Goal: Task Accomplishment & Management: Complete application form

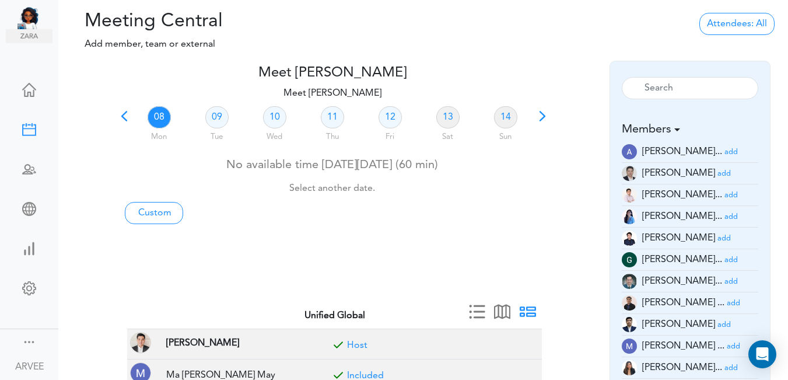
click at [126, 114] on span at bounding box center [124, 120] width 16 height 16
click at [210, 117] on link "02" at bounding box center [216, 117] width 23 height 22
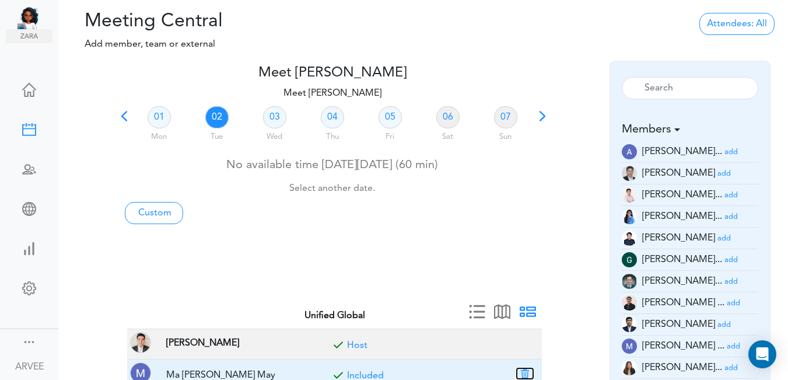
click at [525, 370] on button "button" at bounding box center [525, 373] width 16 height 10
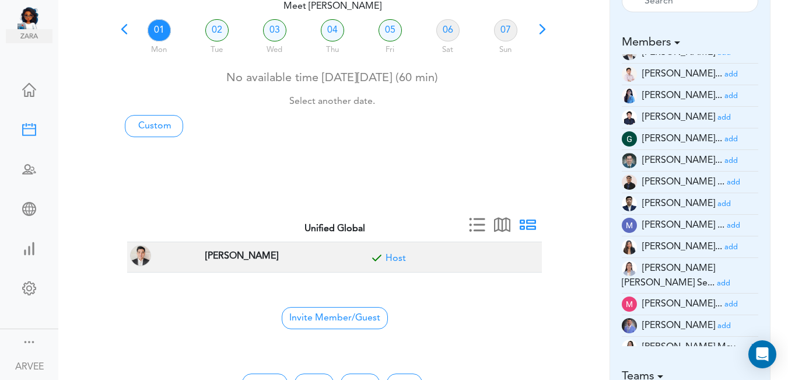
scroll to position [90, 0]
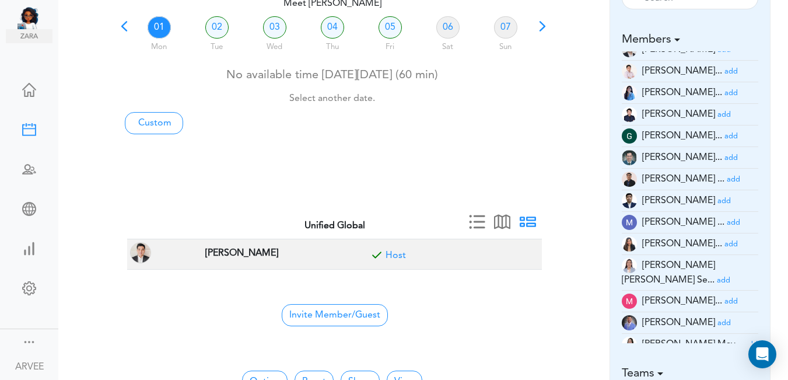
click at [724, 297] on small "add" at bounding box center [730, 301] width 13 height 8
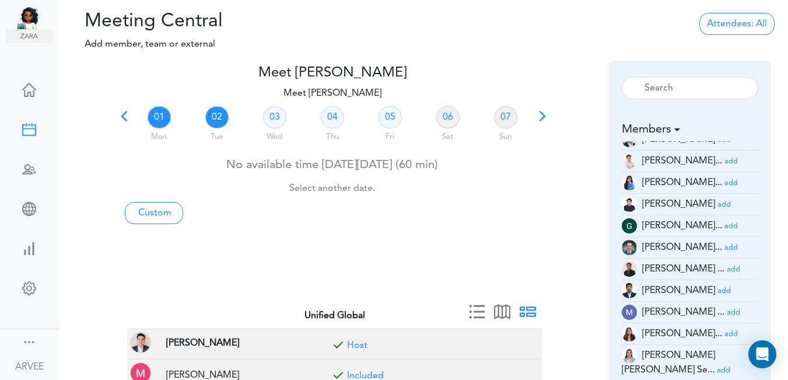
click at [220, 120] on link "02" at bounding box center [216, 117] width 23 height 22
click at [163, 210] on link "Custom" at bounding box center [154, 213] width 58 height 22
type input "Meet [PERSON_NAME]"
type input "[URL][DOMAIN_NAME][SECURITY_DATA]"
type input "[DATE]T15:00"
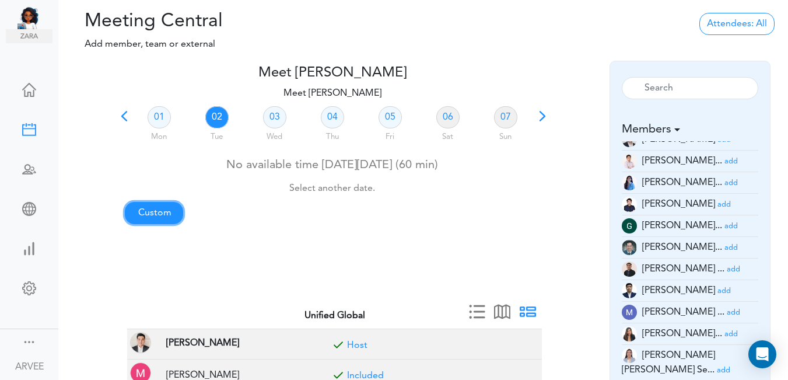
type input "[DATE]T15:30"
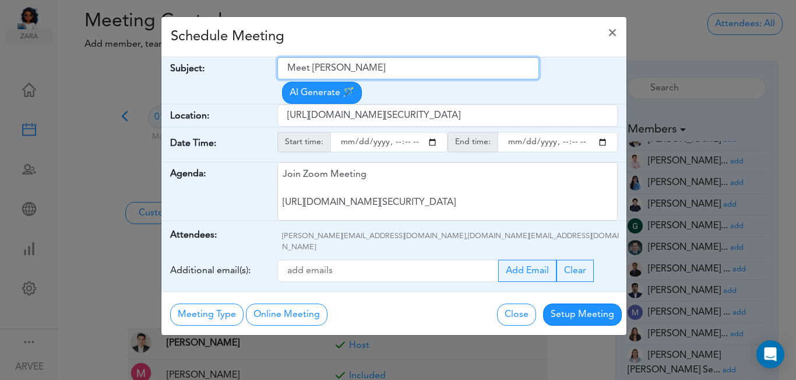
drag, startPoint x: 289, startPoint y: 68, endPoint x: 365, endPoint y: 62, distance: 76.6
click at [398, 66] on input "Meet [PERSON_NAME]" at bounding box center [409, 68] width 262 height 22
paste input "Q3 Tax Planning- Trang Tu"
type input "Q3 Tax Planning- Trang Tu"
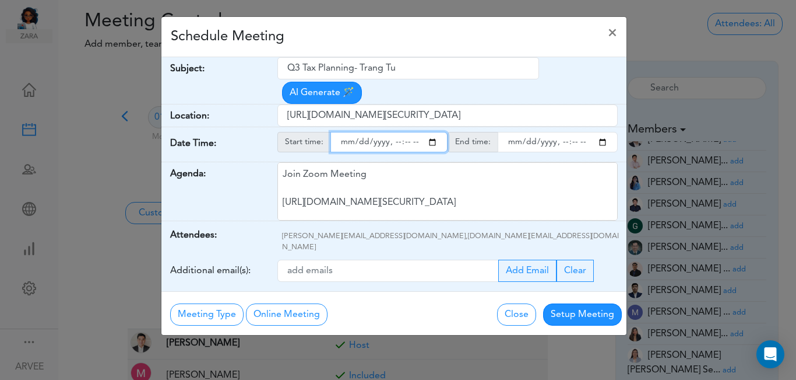
click at [431, 132] on input "starttime" at bounding box center [389, 142] width 117 height 20
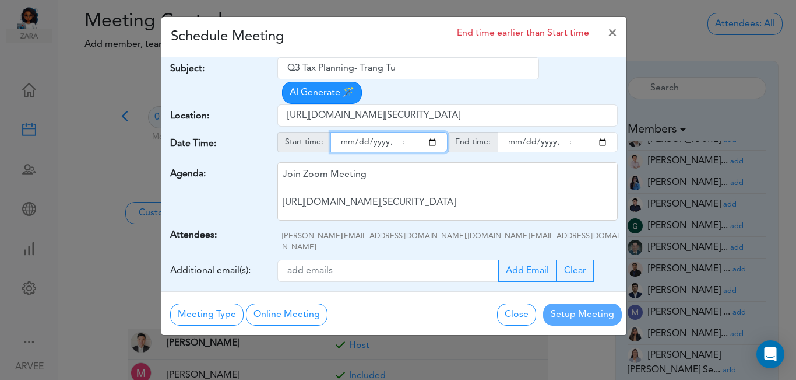
click at [396, 132] on input "starttime" at bounding box center [389, 142] width 117 height 20
type input "[DATE]T14:00"
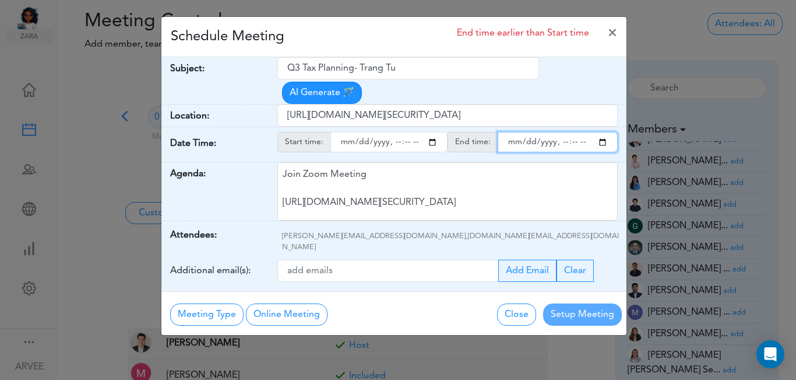
click at [601, 132] on input "endtime" at bounding box center [558, 142] width 120 height 20
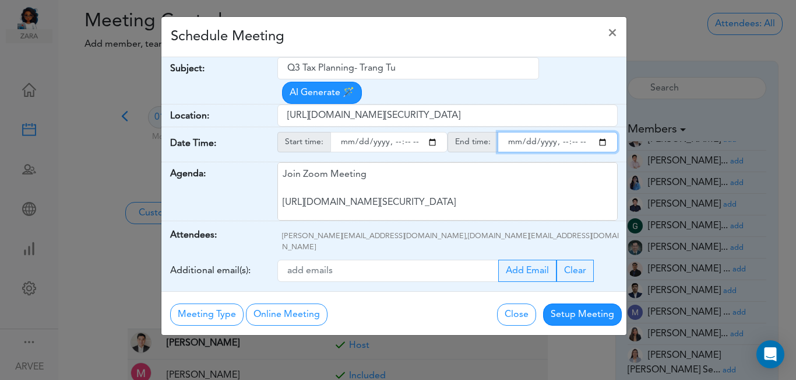
click at [574, 132] on input "endtime" at bounding box center [558, 142] width 120 height 20
click at [564, 132] on input "endtime" at bounding box center [558, 142] width 120 height 20
type input "[DATE]T15:00"
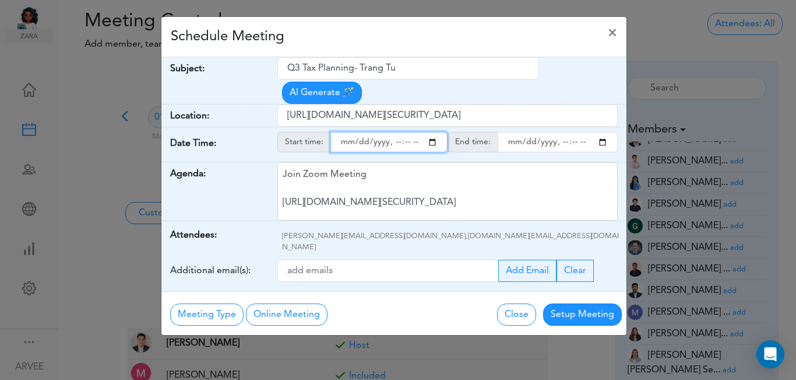
click at [406, 132] on input "starttime" at bounding box center [389, 142] width 117 height 20
type input "[DATE]T14:15"
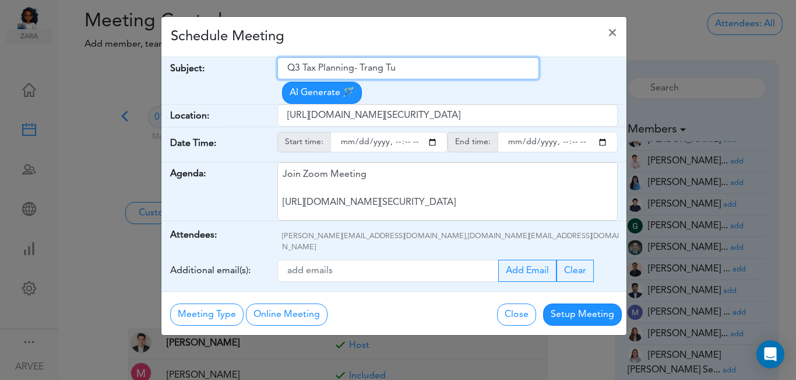
click at [289, 69] on input "Q3 Tax Planning- Trang Tu" at bounding box center [409, 68] width 262 height 22
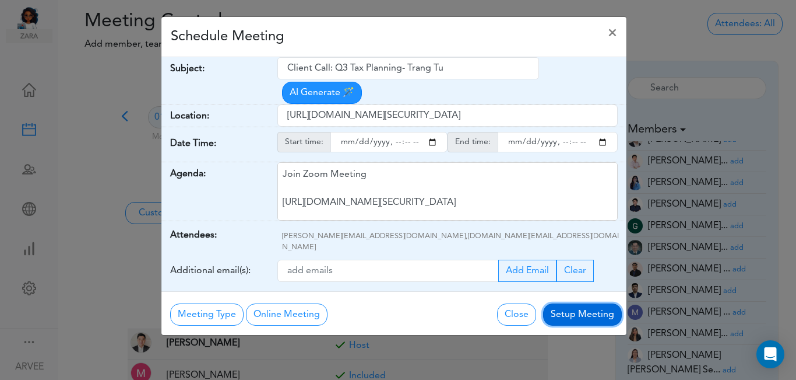
click at [583, 303] on button "Setup Meeting" at bounding box center [582, 314] width 79 height 22
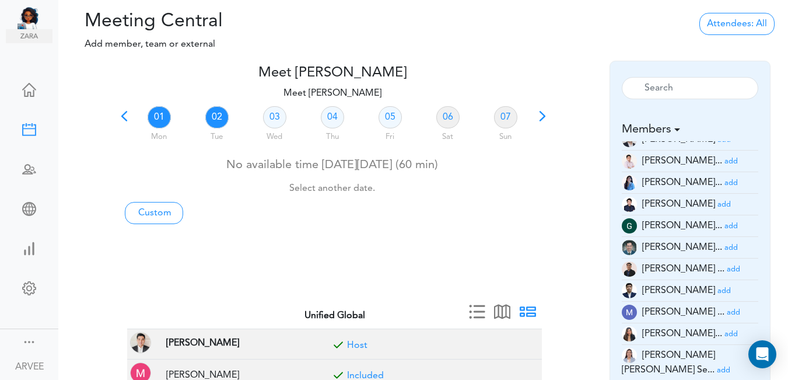
click at [212, 114] on link "02" at bounding box center [216, 117] width 23 height 22
click at [154, 212] on link "Custom" at bounding box center [154, 213] width 58 height 22
type input "Meet [PERSON_NAME]"
type input "[URL][DOMAIN_NAME][SECURITY_DATA]"
type input "[DATE]T15:00"
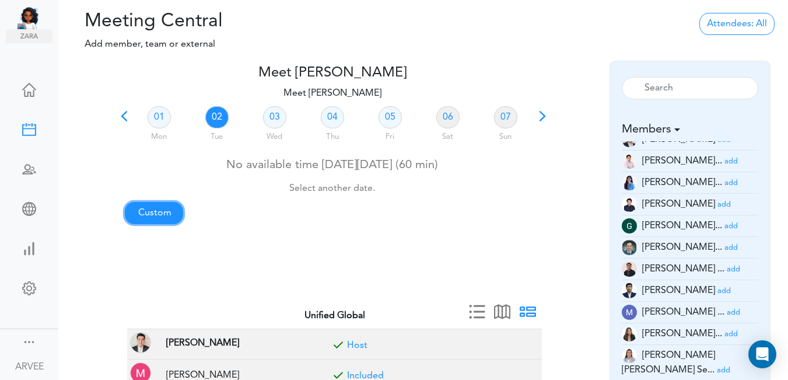
type input "[DATE]T15:30"
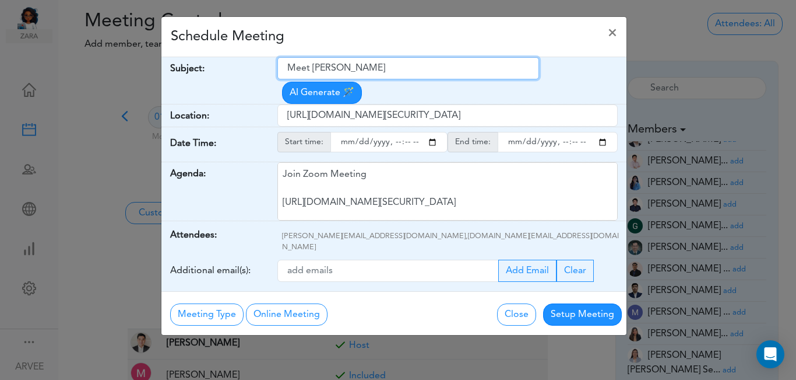
drag, startPoint x: 288, startPoint y: 68, endPoint x: 391, endPoint y: 65, distance: 102.6
click at [391, 65] on input "Meet [PERSON_NAME]" at bounding box center [409, 68] width 262 height 22
paste input "Q3 Tax Planning- Trang Tu"
click at [288, 69] on input "Q3 Tax Planning- Trang Tu" at bounding box center [409, 68] width 262 height 22
type input "Internal : Q3 Tax Planning- Trang Tu"
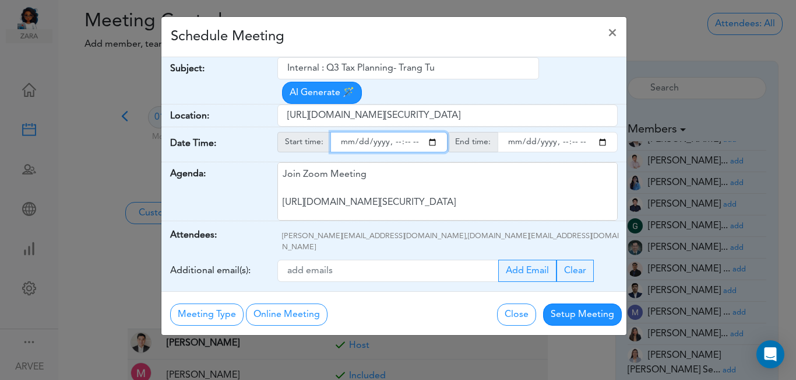
click at [430, 132] on input "starttime" at bounding box center [389, 142] width 117 height 20
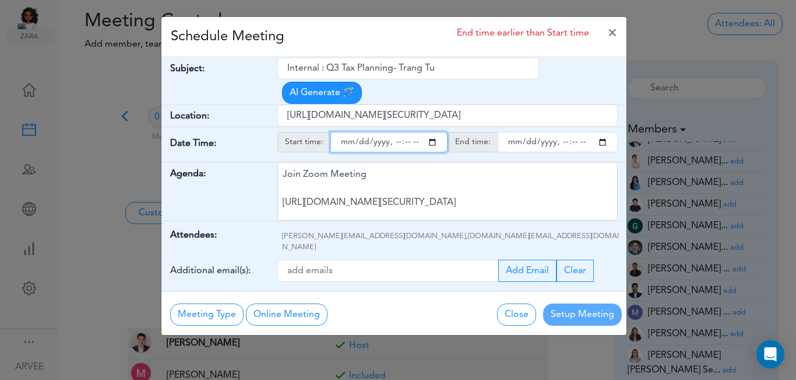
click at [396, 132] on input "starttime" at bounding box center [389, 142] width 117 height 20
type input "[DATE]T14:00"
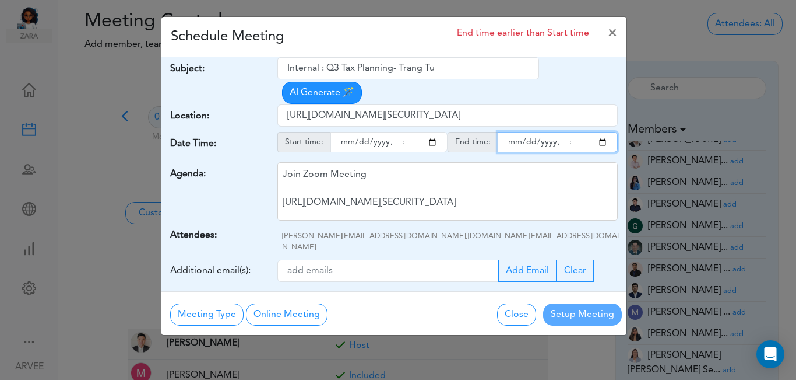
click at [602, 132] on input "endtime" at bounding box center [558, 142] width 120 height 20
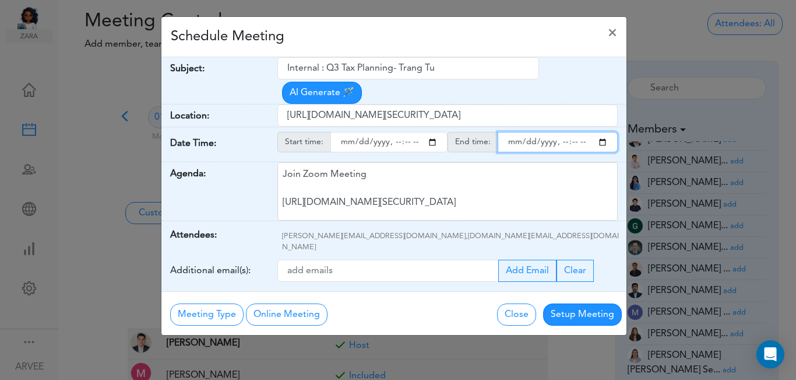
click at [563, 132] on input "endtime" at bounding box center [558, 142] width 120 height 20
type input "[DATE]T14:15"
click at [461, 35] on div "Schedule Meeting ×" at bounding box center [393, 37] width 465 height 40
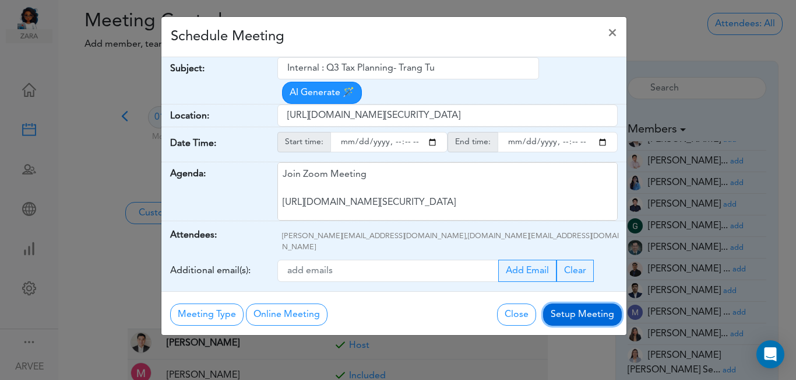
click at [577, 303] on button "Setup Meeting" at bounding box center [582, 314] width 79 height 22
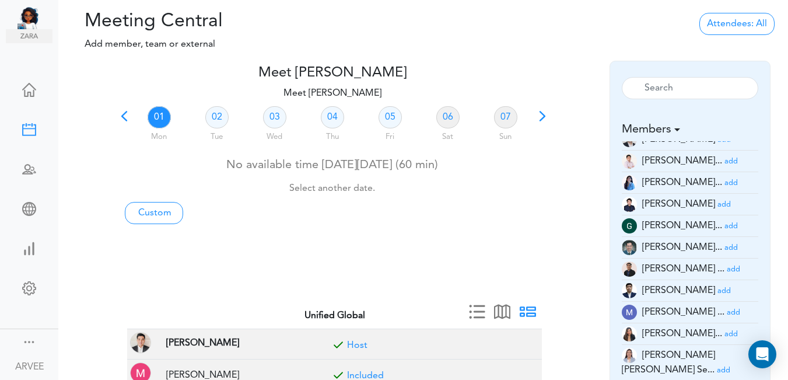
click at [121, 120] on span at bounding box center [124, 120] width 16 height 16
click at [269, 118] on link "27" at bounding box center [274, 117] width 23 height 22
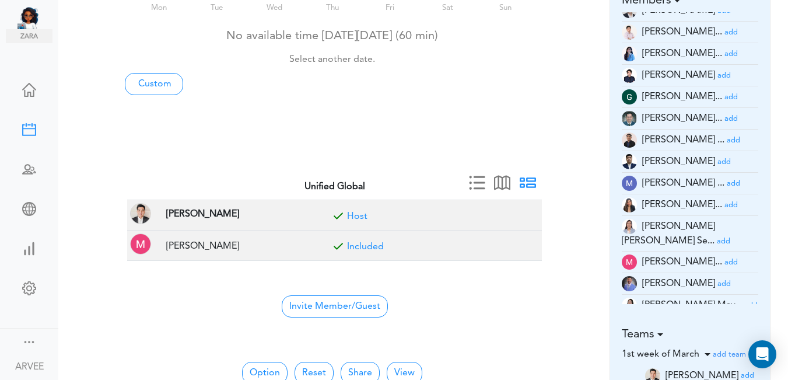
scroll to position [138, 0]
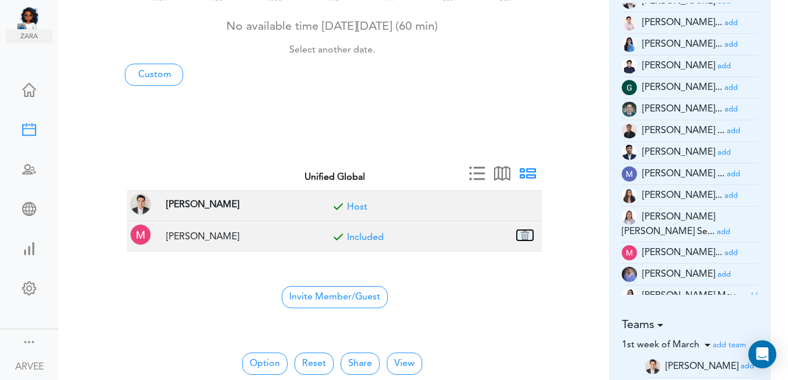
drag, startPoint x: 527, startPoint y: 233, endPoint x: 448, endPoint y: 58, distance: 191.5
click at [527, 233] on button "button" at bounding box center [525, 235] width 16 height 10
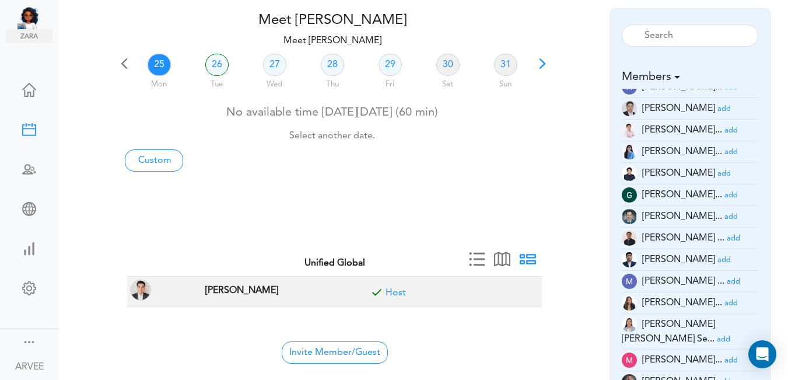
scroll to position [9, 0]
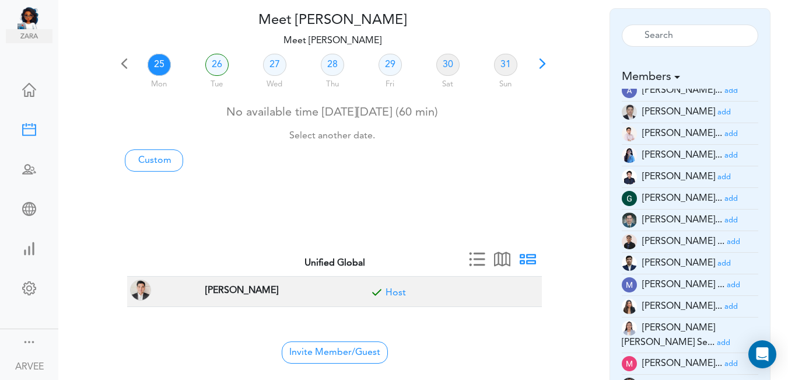
click at [717, 112] on small "add" at bounding box center [723, 112] width 13 height 8
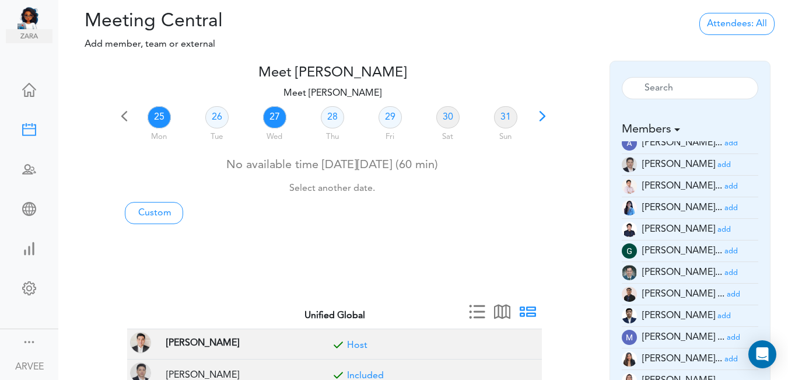
click at [276, 113] on link "27" at bounding box center [274, 117] width 23 height 22
click at [160, 213] on link "Custom" at bounding box center [154, 213] width 58 height 22
type input "Meet [PERSON_NAME]"
type input "[URL][DOMAIN_NAME][SECURITY_DATA]"
type input "[DATE]T15:00"
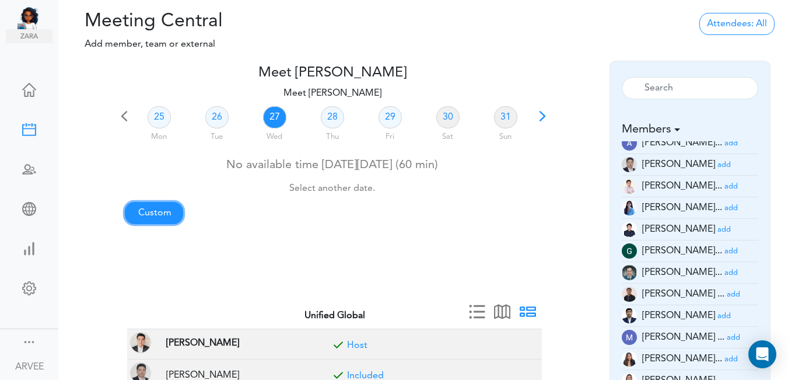
type input "[DATE]T15:30"
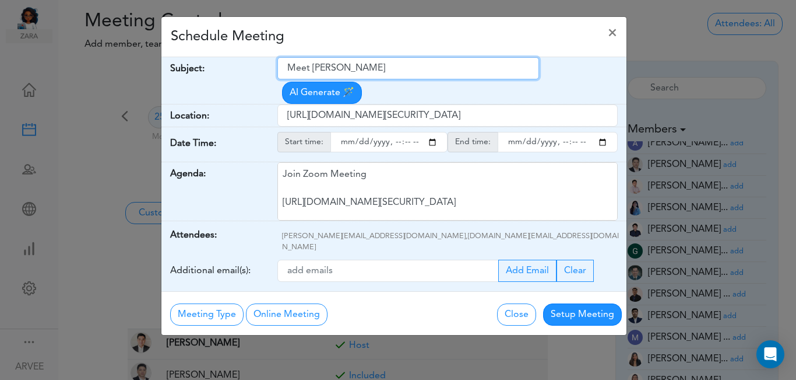
drag, startPoint x: 290, startPoint y: 71, endPoint x: 386, endPoint y: 58, distance: 97.0
click at [387, 58] on input "Meet [PERSON_NAME]" at bounding box center [409, 68] width 262 height 22
paste input "Internal [PERSON_NAME] Q3 2025 Planning"
type input "Internal [PERSON_NAME] Q3 2025 Planning"
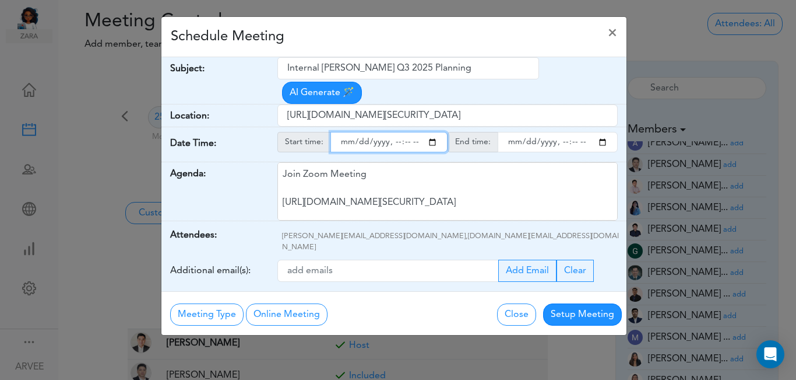
click at [433, 132] on input "starttime" at bounding box center [389, 142] width 117 height 20
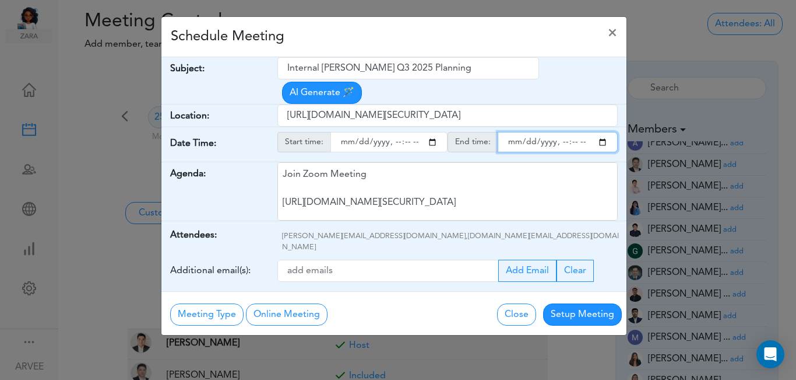
type input "[DATE]T18:00"
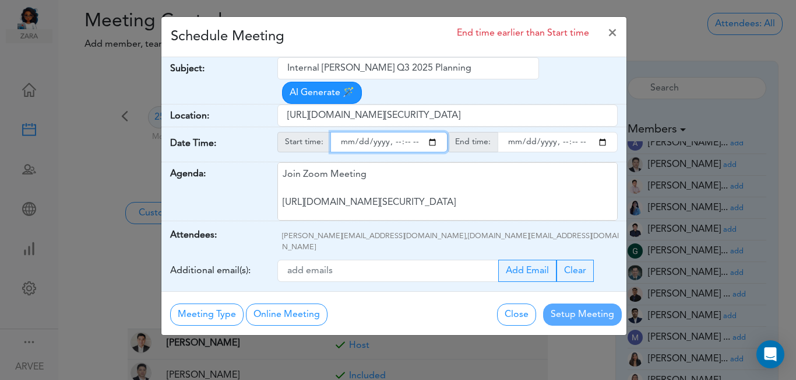
click at [602, 132] on input "endtime" at bounding box center [558, 142] width 120 height 20
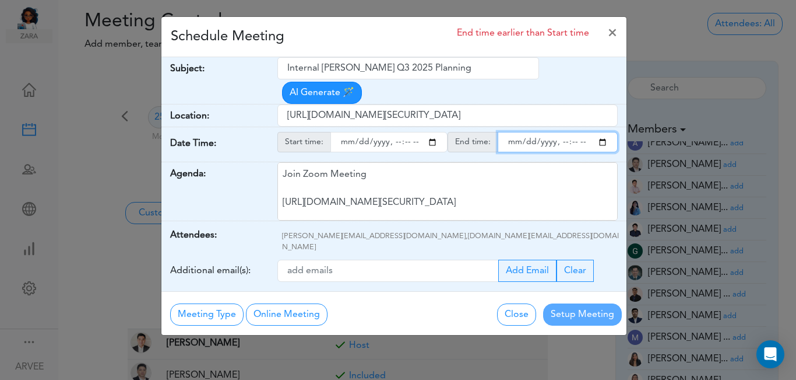
click at [574, 132] on input "endtime" at bounding box center [558, 142] width 120 height 20
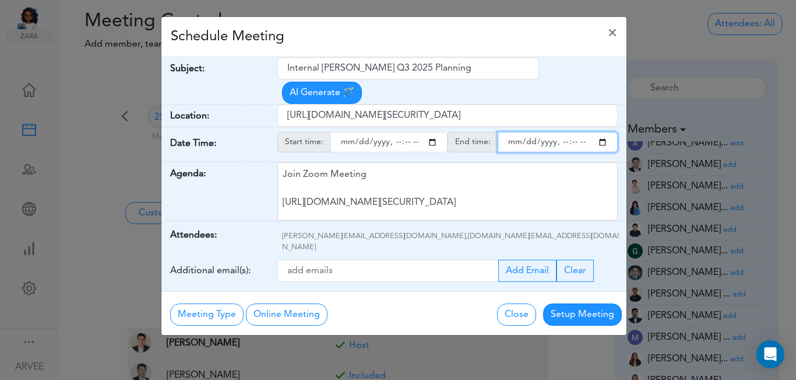
type input "[DATE]T19:00"
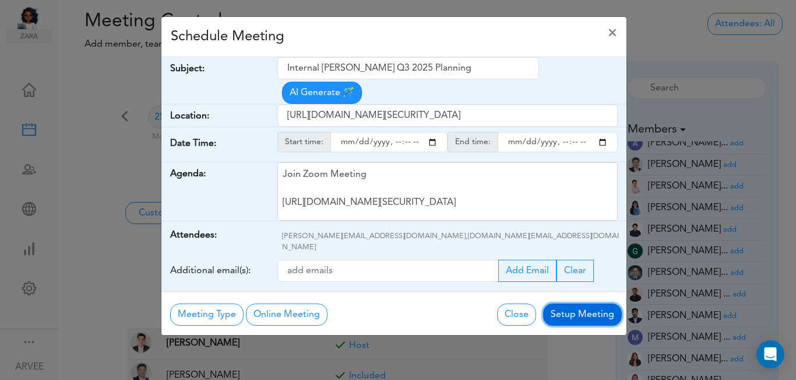
click at [568, 303] on button "Setup Meeting" at bounding box center [582, 314] width 79 height 22
